Goal: Task Accomplishment & Management: Use online tool/utility

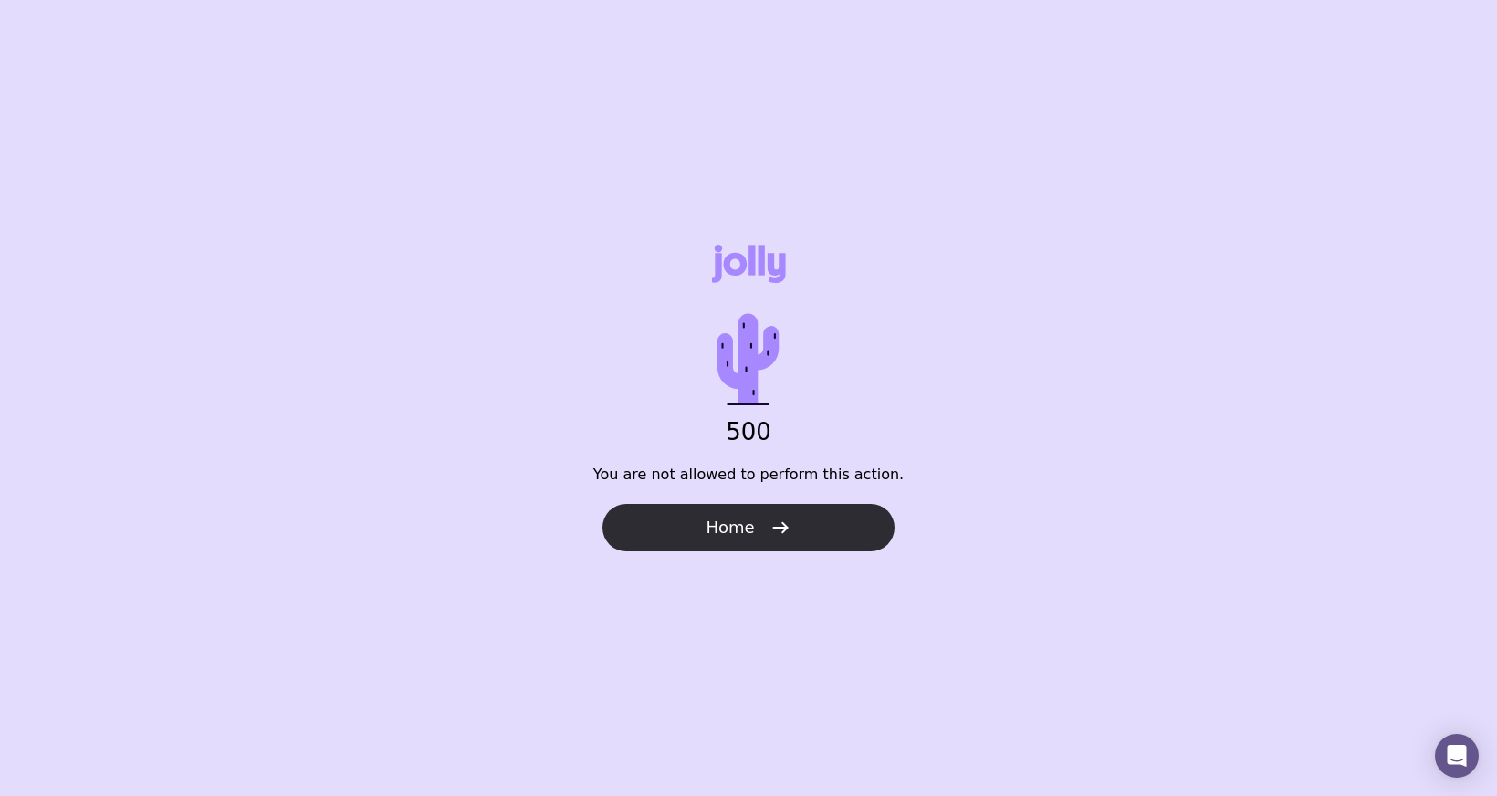
click at [777, 516] on button "Home" at bounding box center [748, 527] width 292 height 47
click at [719, 530] on span "Home" at bounding box center [730, 528] width 48 height 22
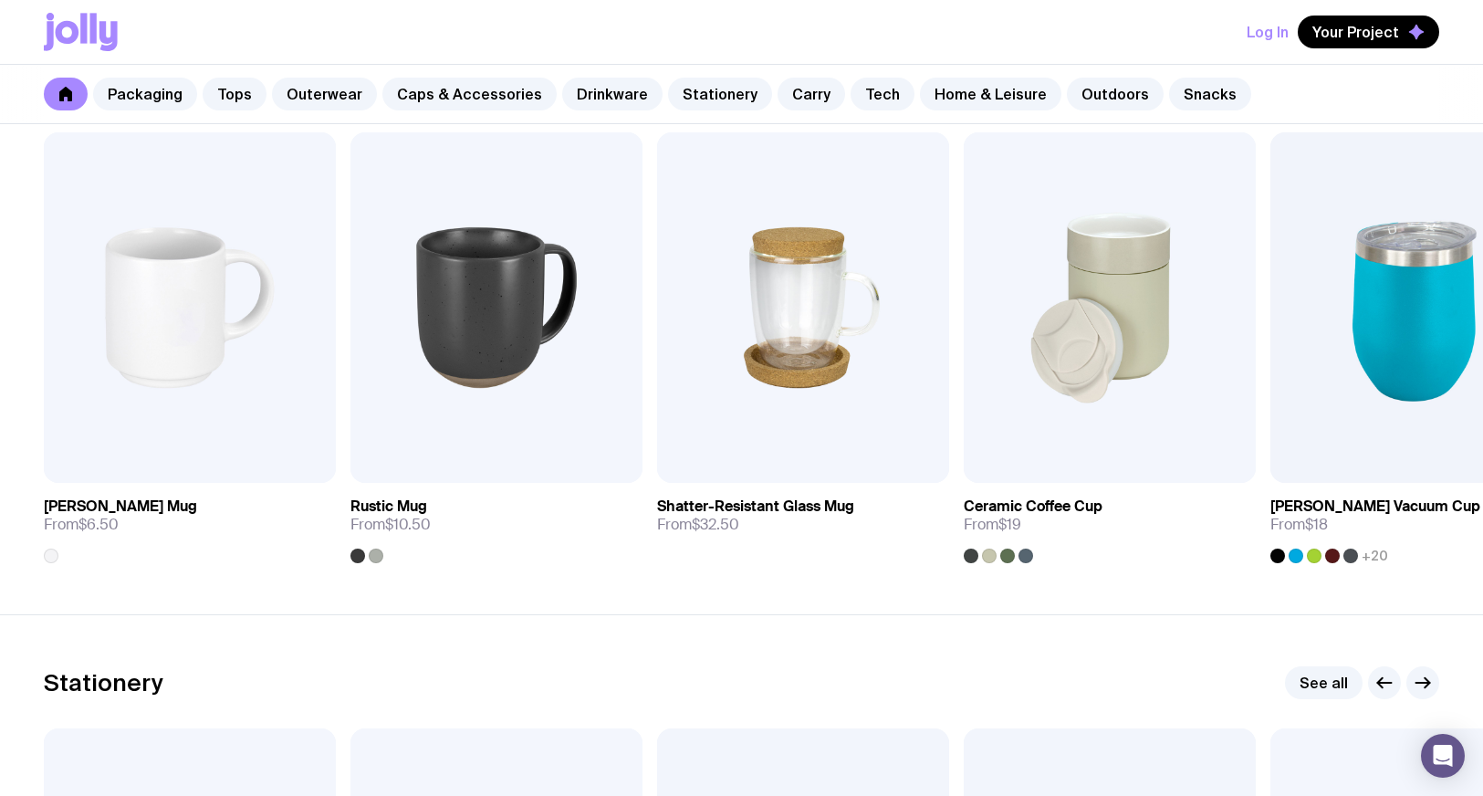
scroll to position [2921, 0]
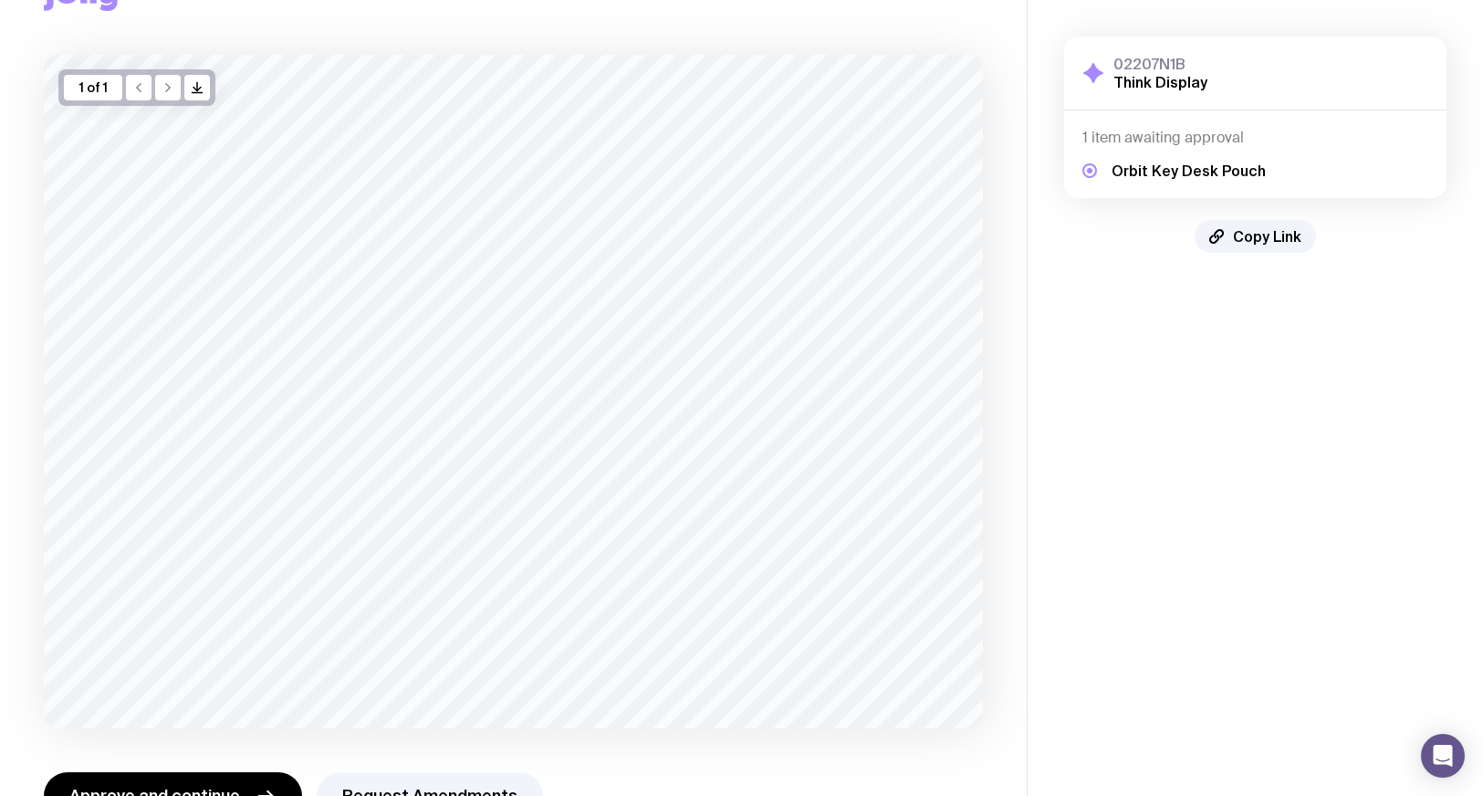
scroll to position [131, 0]
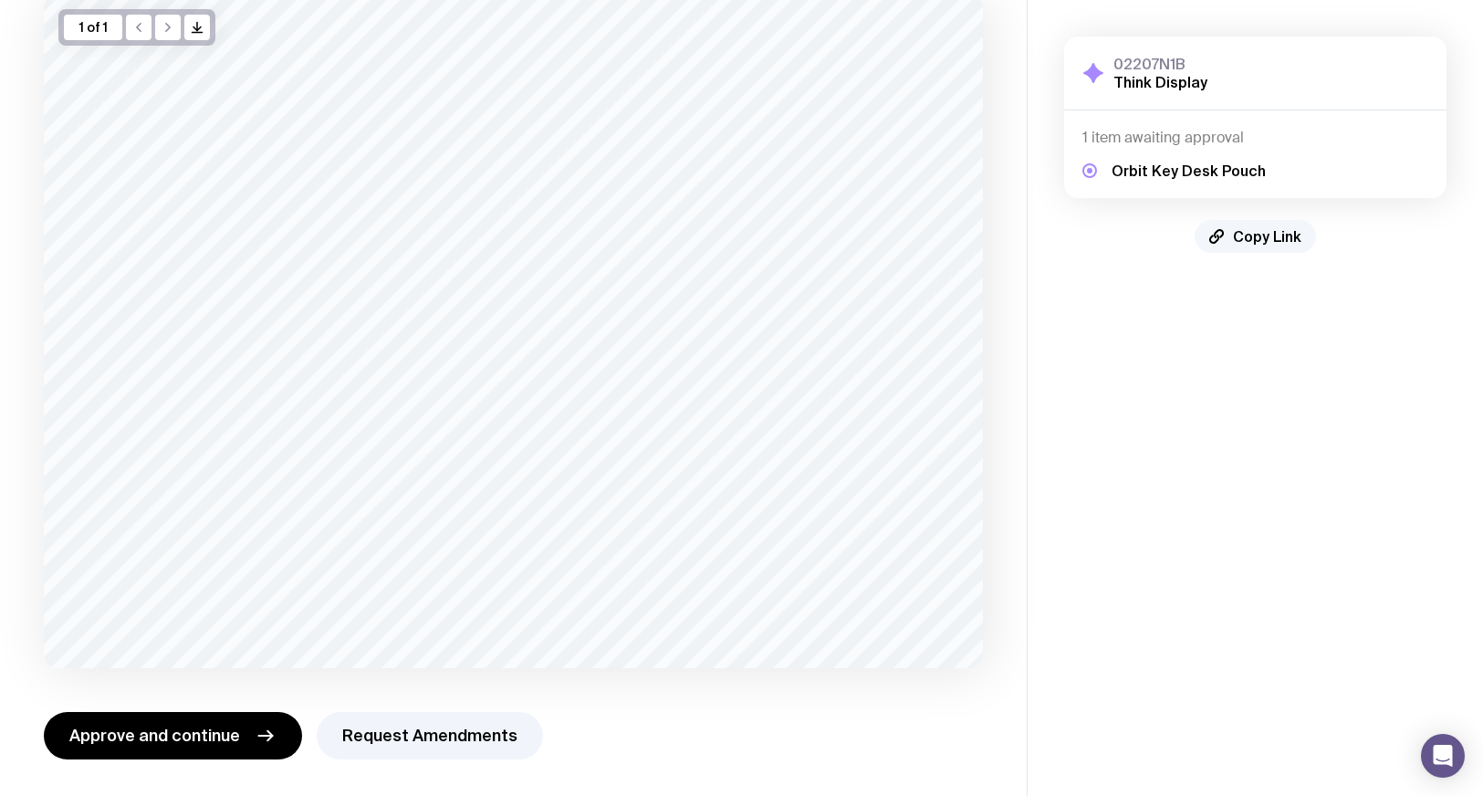
click at [1264, 238] on span "Copy Link" at bounding box center [1267, 236] width 68 height 18
click at [154, 735] on span "Approve and continue" at bounding box center [154, 736] width 171 height 22
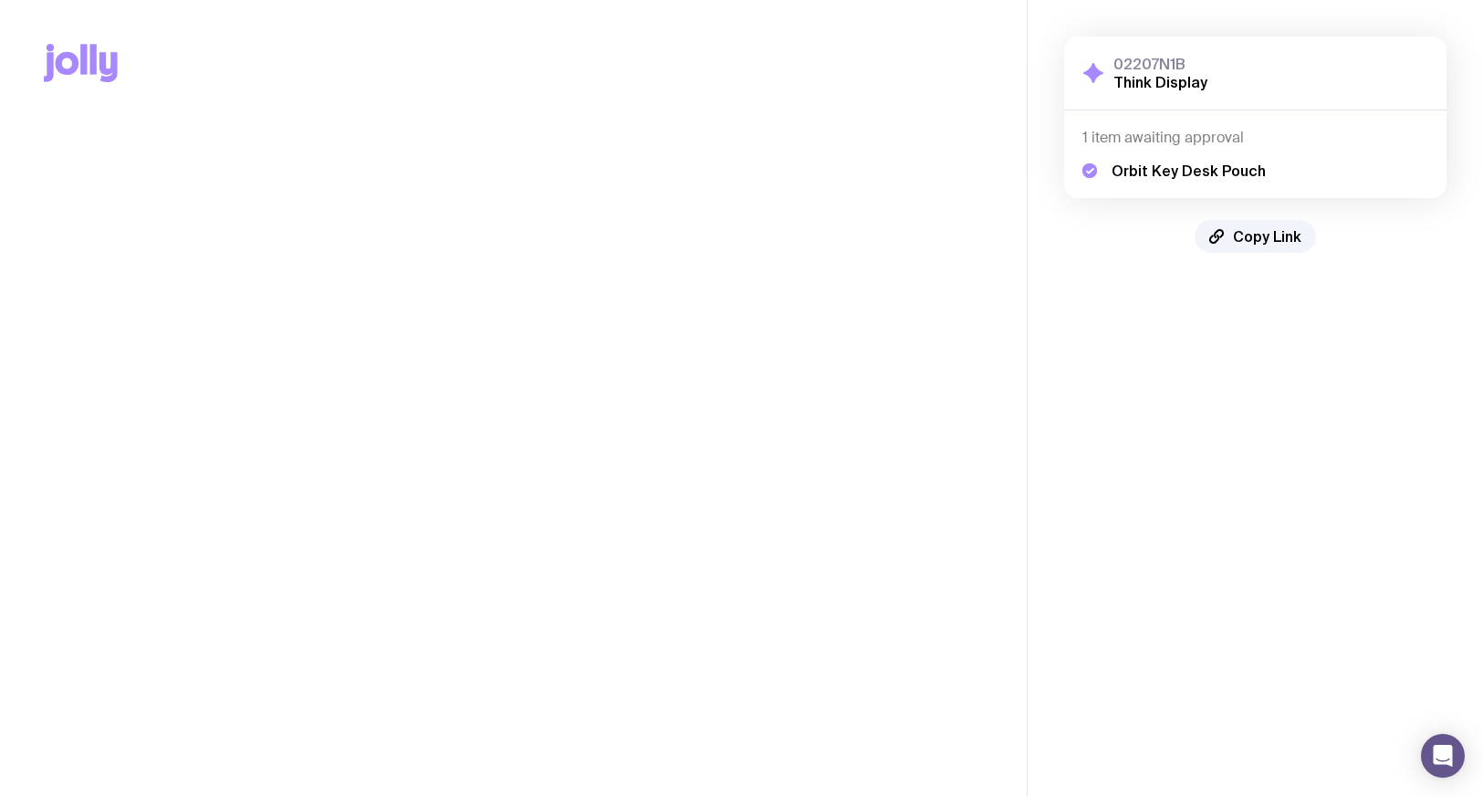
scroll to position [0, 0]
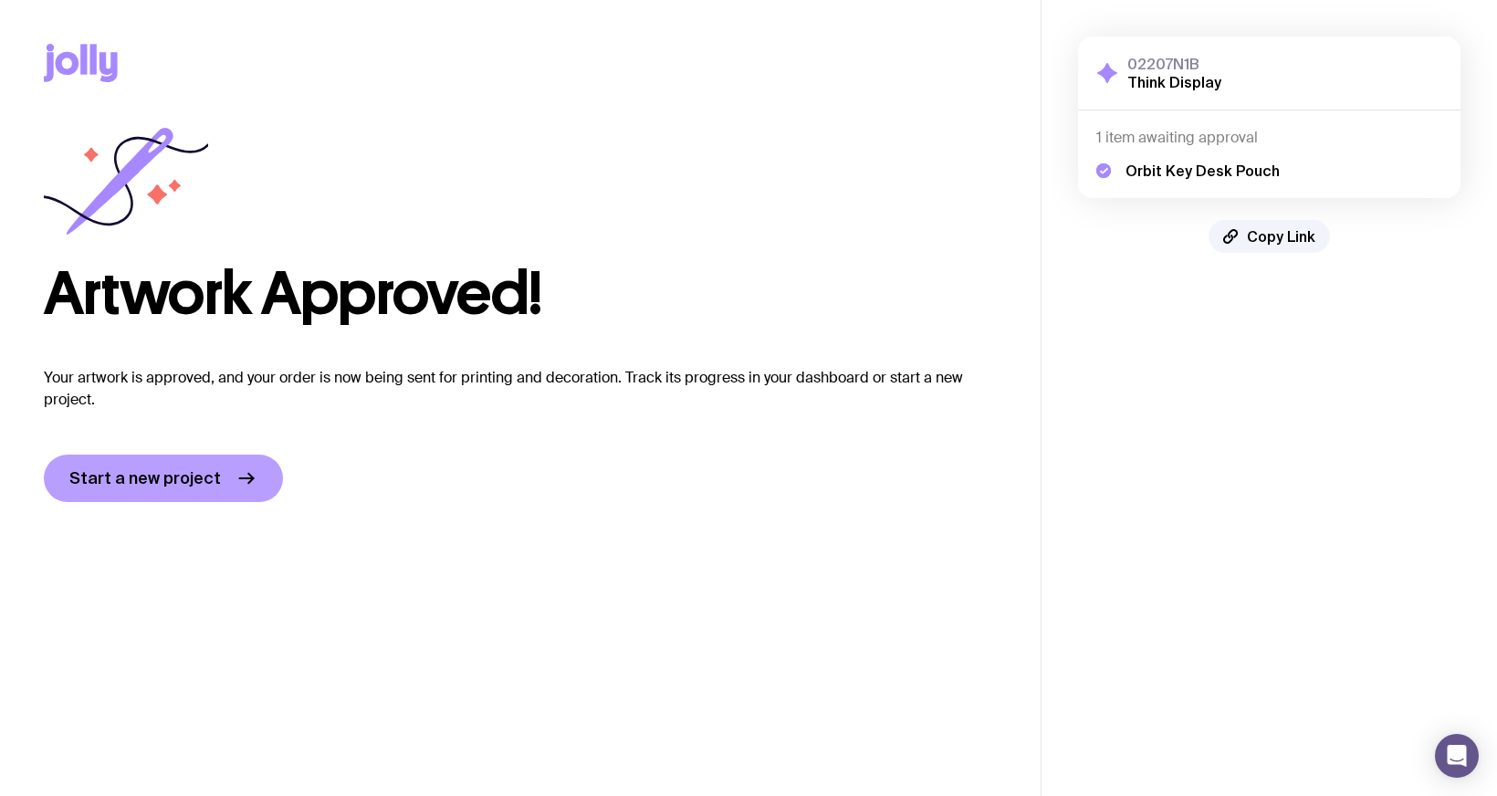
click at [182, 486] on span "Start a new project" at bounding box center [145, 478] width 152 height 22
